Goal: Use online tool/utility: Utilize a website feature to perform a specific function

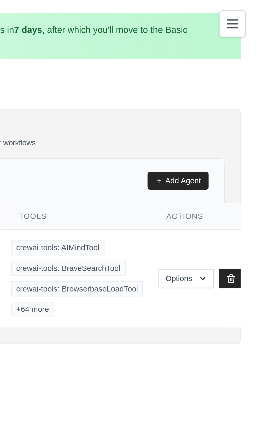
click at [169, 87] on th "Tools" at bounding box center [183, 88] width 60 height 11
click at [246, 7] on icon "Toggle navigation" at bounding box center [246, 10] width 6 height 6
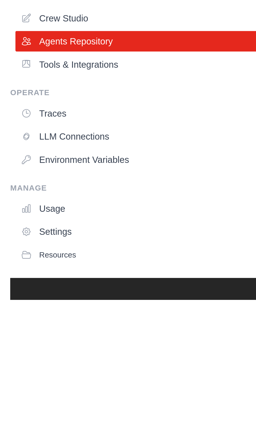
click at [13, 89] on icon at bounding box center [11, 90] width 4 height 4
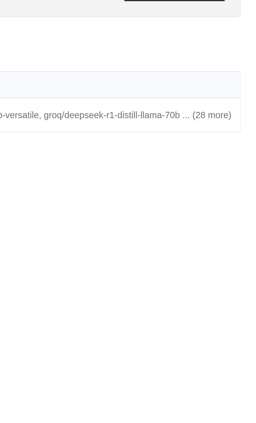
scroll to position [0, 27]
click at [233, 205] on link "Edit" at bounding box center [234, 205] width 6 height 4
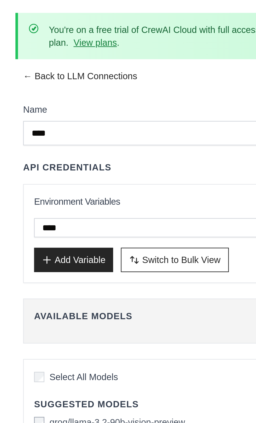
click at [16, 31] on link "← Back to LLM Connections" at bounding box center [32, 32] width 46 height 9
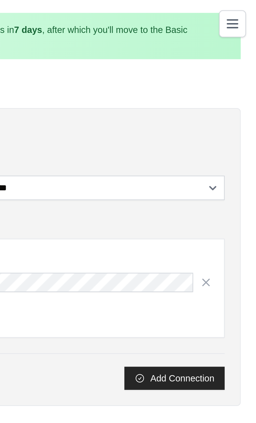
click at [247, 12] on icon "Toggle navigation" at bounding box center [246, 10] width 6 height 6
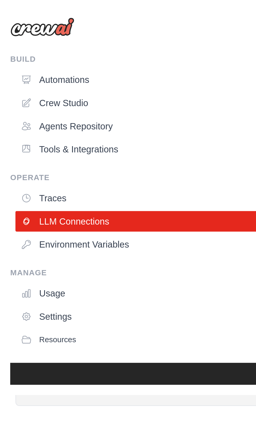
click at [20, 35] on link "Automations" at bounding box center [128, 32] width 245 height 8
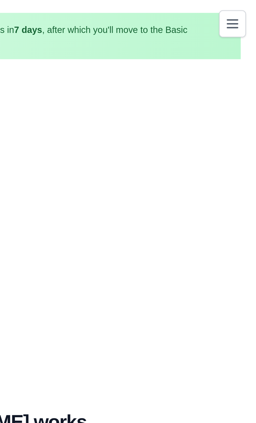
click at [245, 4] on button "Toggle navigation" at bounding box center [246, 9] width 11 height 11
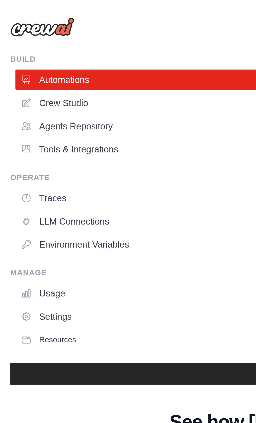
click at [19, 42] on link "Crew Studio" at bounding box center [128, 42] width 245 height 8
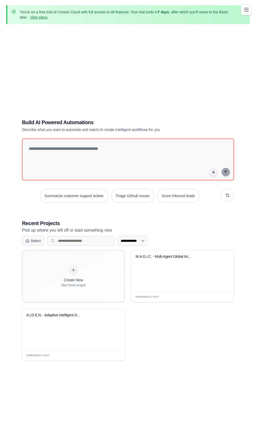
click at [178, 291] on div "M.A.G.I.C. - Multi-Agent Global Int..." at bounding box center [182, 270] width 102 height 41
click at [45, 360] on div "Modified about 2 hours Edit" at bounding box center [73, 355] width 102 height 10
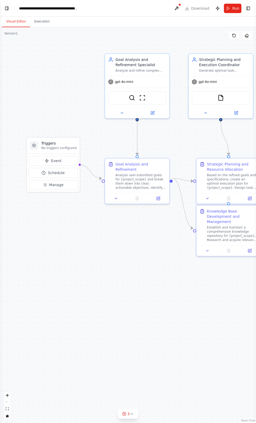
scroll to position [1192, 0]
click at [39, 21] on button "Execution" at bounding box center [42, 21] width 24 height 11
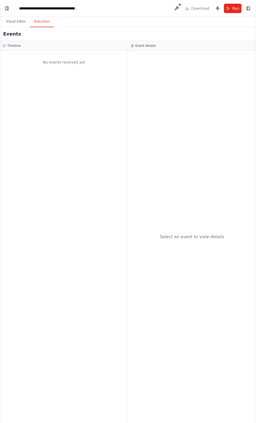
click at [9, 33] on h2 "Events" at bounding box center [12, 33] width 18 height 7
click at [181, 10] on button at bounding box center [176, 8] width 8 height 9
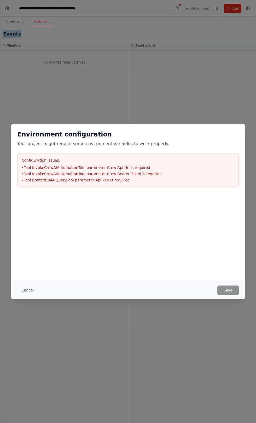
click at [21, 293] on button "Cancel" at bounding box center [27, 289] width 21 height 9
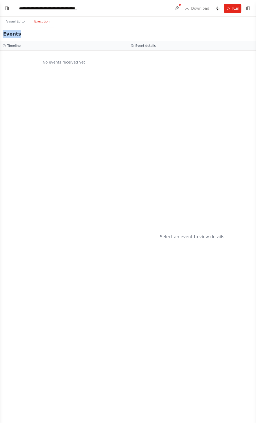
click at [230, 10] on button "Run" at bounding box center [233, 8] width 18 height 9
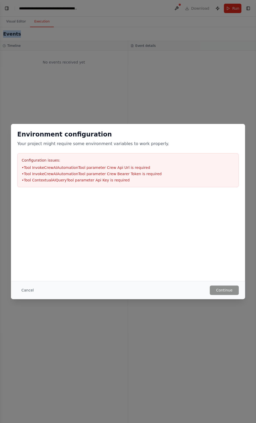
click at [9, 33] on div "Environment configuration Your project might require some environment variables…" at bounding box center [128, 211] width 256 height 423
click at [236, 133] on h2 "Environment configuration" at bounding box center [128, 134] width 222 height 8
click at [237, 85] on div "Environment configuration Your project might require some environment variables…" at bounding box center [128, 211] width 256 height 423
click at [27, 290] on button "Cancel" at bounding box center [27, 289] width 21 height 9
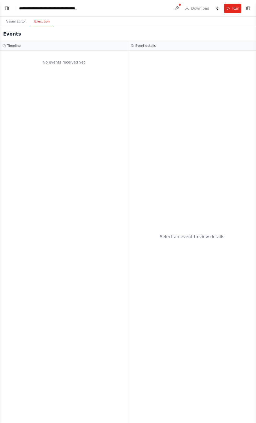
click at [12, 21] on button "Visual Editor" at bounding box center [16, 21] width 28 height 11
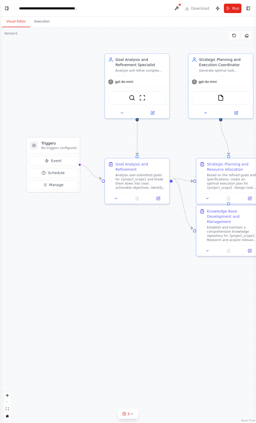
click at [233, 8] on span "Run" at bounding box center [235, 8] width 7 height 5
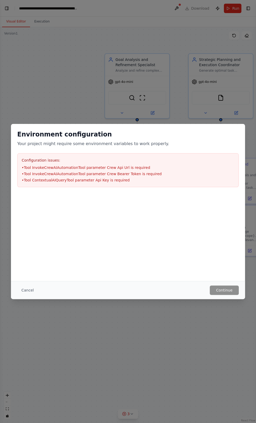
click at [236, 137] on h2 "Environment configuration" at bounding box center [128, 134] width 222 height 8
click at [21, 293] on button "Cancel" at bounding box center [27, 289] width 21 height 9
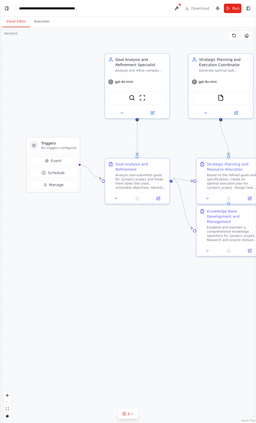
click at [4, 7] on button "Toggle Left Sidebar" at bounding box center [6, 8] width 7 height 7
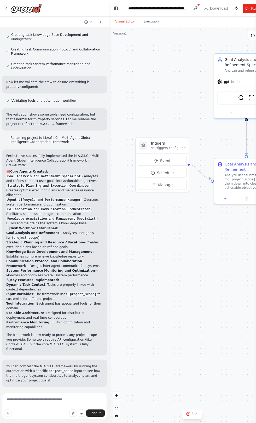
click at [5, 8] on icon at bounding box center [6, 8] width 4 height 4
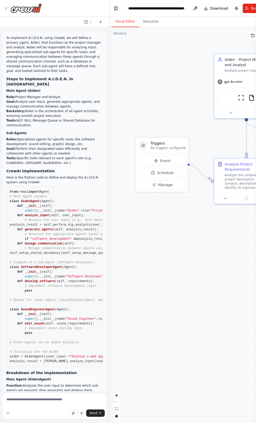
scroll to position [998, 0]
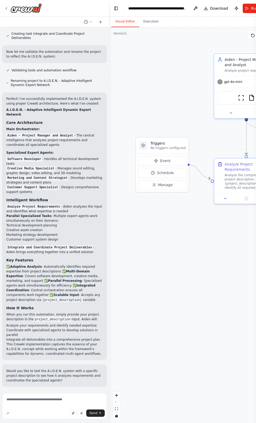
click at [246, 9] on button "Run" at bounding box center [252, 8] width 18 height 9
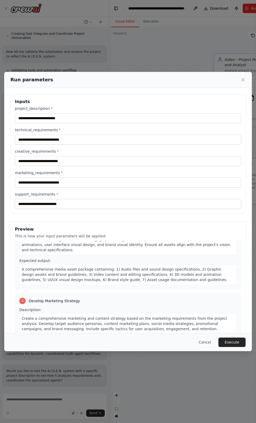
scroll to position [384, 0]
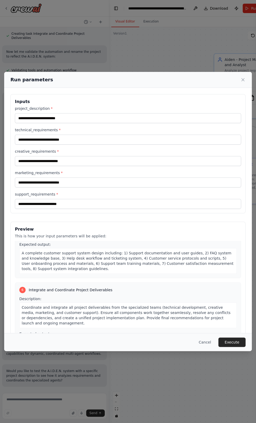
click at [207, 347] on button "Cancel" at bounding box center [205, 341] width 21 height 9
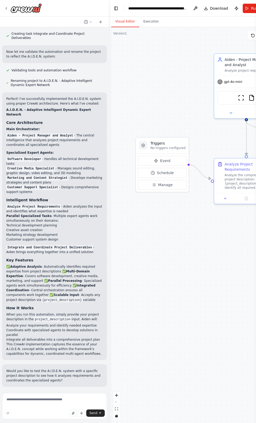
click at [117, 19] on button "Visual Editor" at bounding box center [125, 21] width 28 height 11
click at [108, 14] on div at bounding box center [108, 211] width 2 height 423
click at [109, 13] on div at bounding box center [108, 211] width 2 height 423
click at [108, 14] on div at bounding box center [108, 211] width 2 height 423
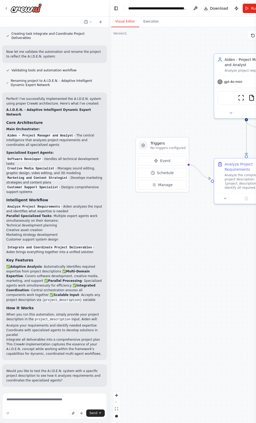
click at [108, 12] on div at bounding box center [108, 211] width 2 height 423
click at [113, 8] on button "Toggle Left Sidebar" at bounding box center [115, 8] width 7 height 7
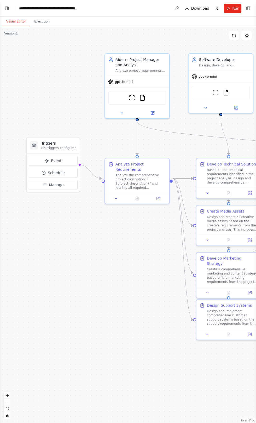
click at [237, 8] on span "Run" at bounding box center [235, 8] width 7 height 5
